Goal: Navigation & Orientation: Find specific page/section

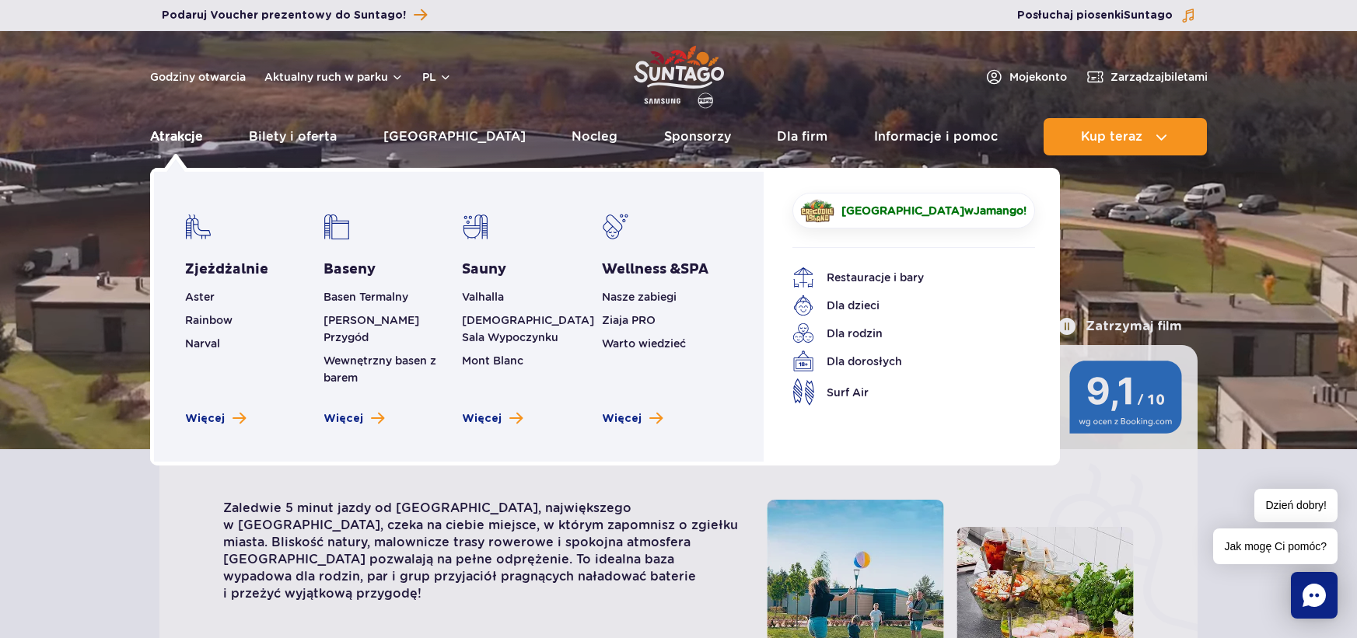
click at [158, 131] on link "Atrakcje" at bounding box center [176, 136] width 53 height 37
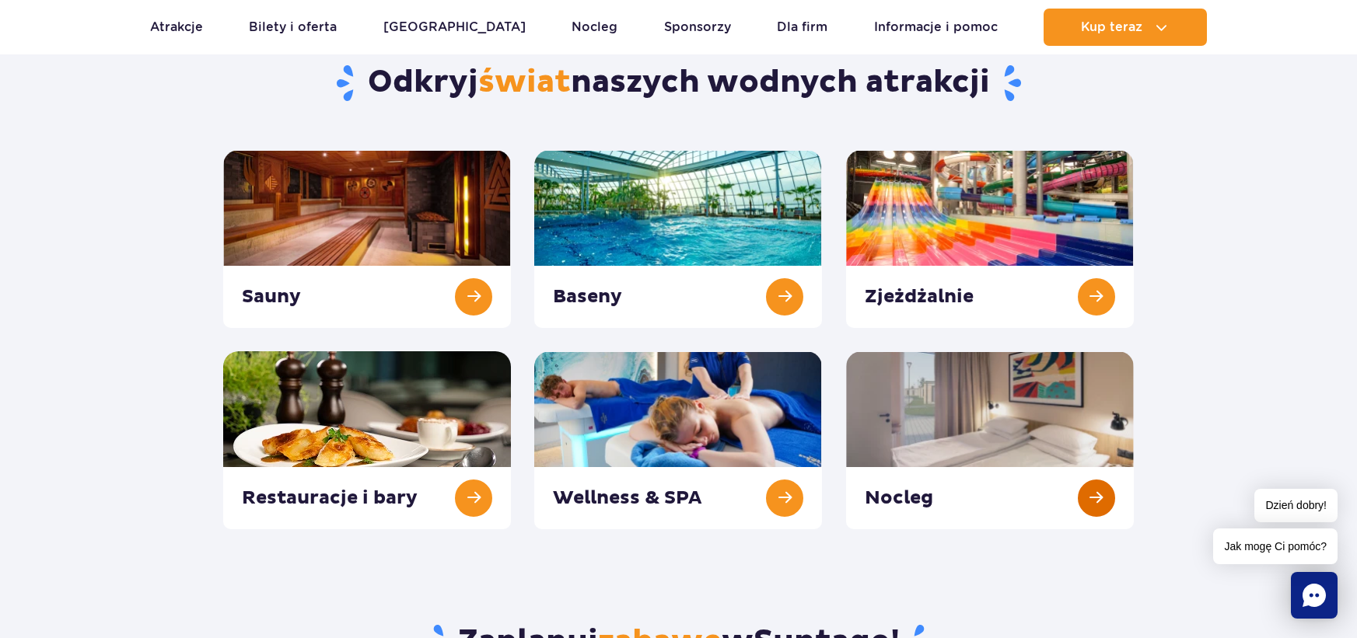
scroll to position [156, 0]
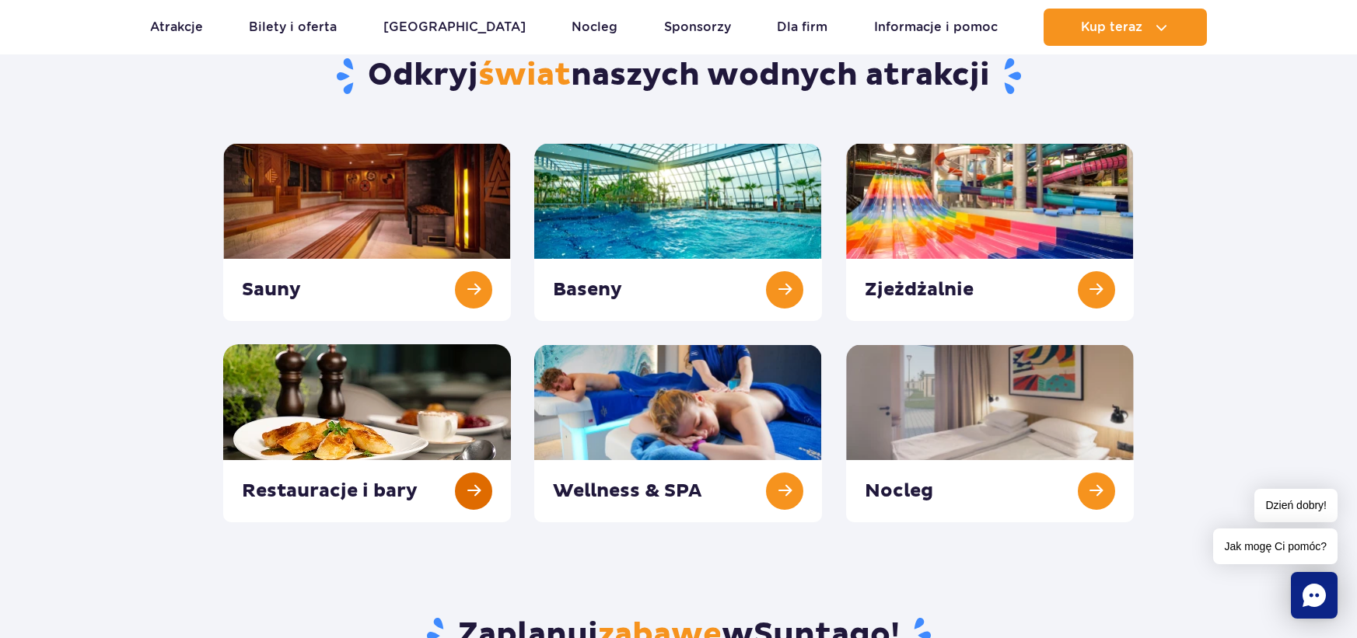
click at [349, 432] on link at bounding box center [367, 433] width 288 height 178
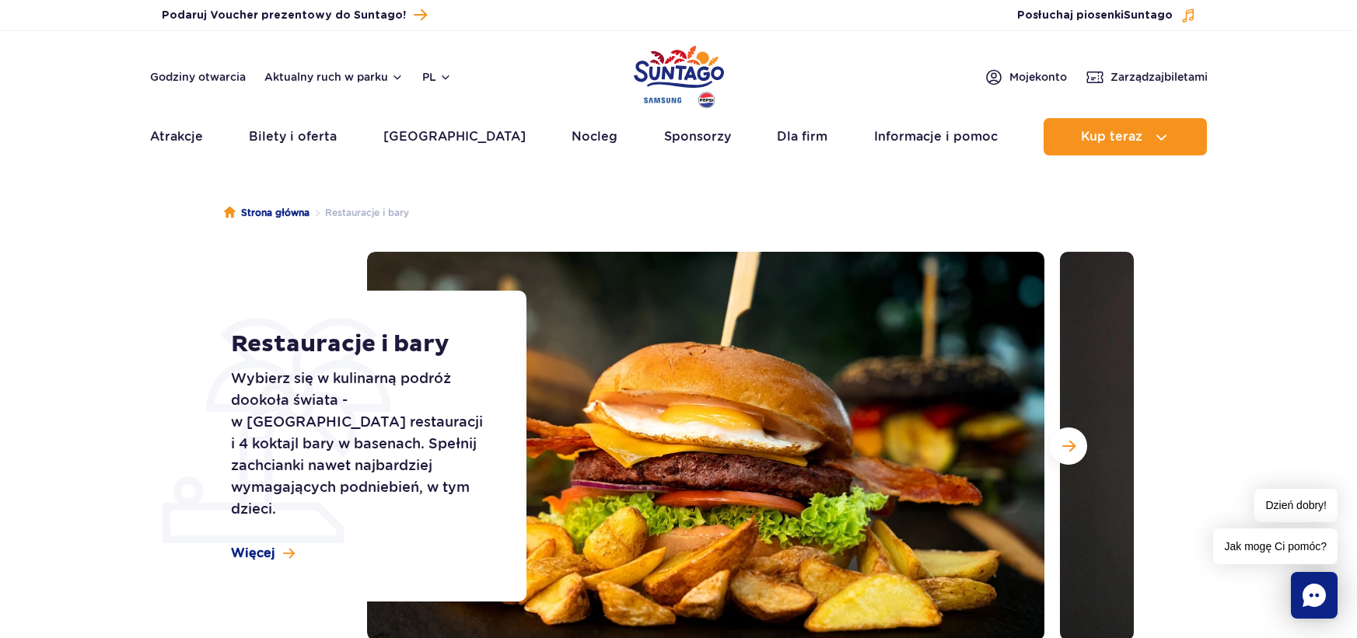
click at [674, 78] on img "Park of Poland" at bounding box center [679, 77] width 90 height 72
